Goal: Book appointment/travel/reservation

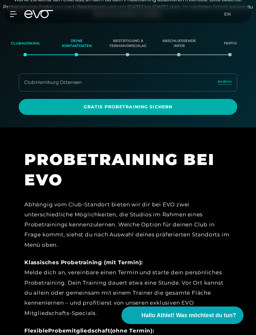
click at [156, 106] on span "Gratis Probetraining sichern" at bounding box center [128, 106] width 204 height 7
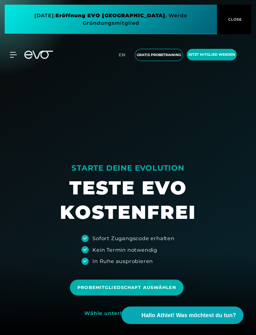
click at [168, 56] on span "Gratis Probetraining" at bounding box center [159, 54] width 44 height 5
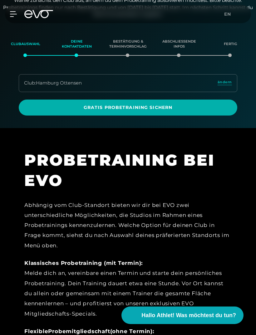
scroll to position [79, 0]
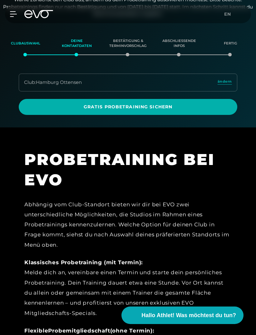
click at [33, 82] on div "Club : Hamburg Ottensen" at bounding box center [53, 82] width 58 height 7
click at [219, 105] on span "Gratis Probetraining sichern" at bounding box center [128, 106] width 204 height 7
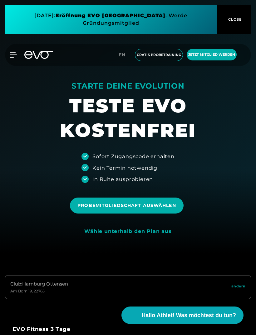
scroll to position [84, 0]
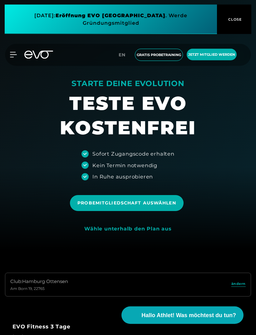
click at [172, 206] on span "Probemitgliedschaft auswählen" at bounding box center [127, 203] width 98 height 7
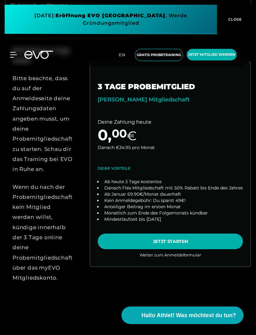
click at [211, 255] on link "choose plan" at bounding box center [170, 164] width 160 height 204
